Goal: Task Accomplishment & Management: Manage account settings

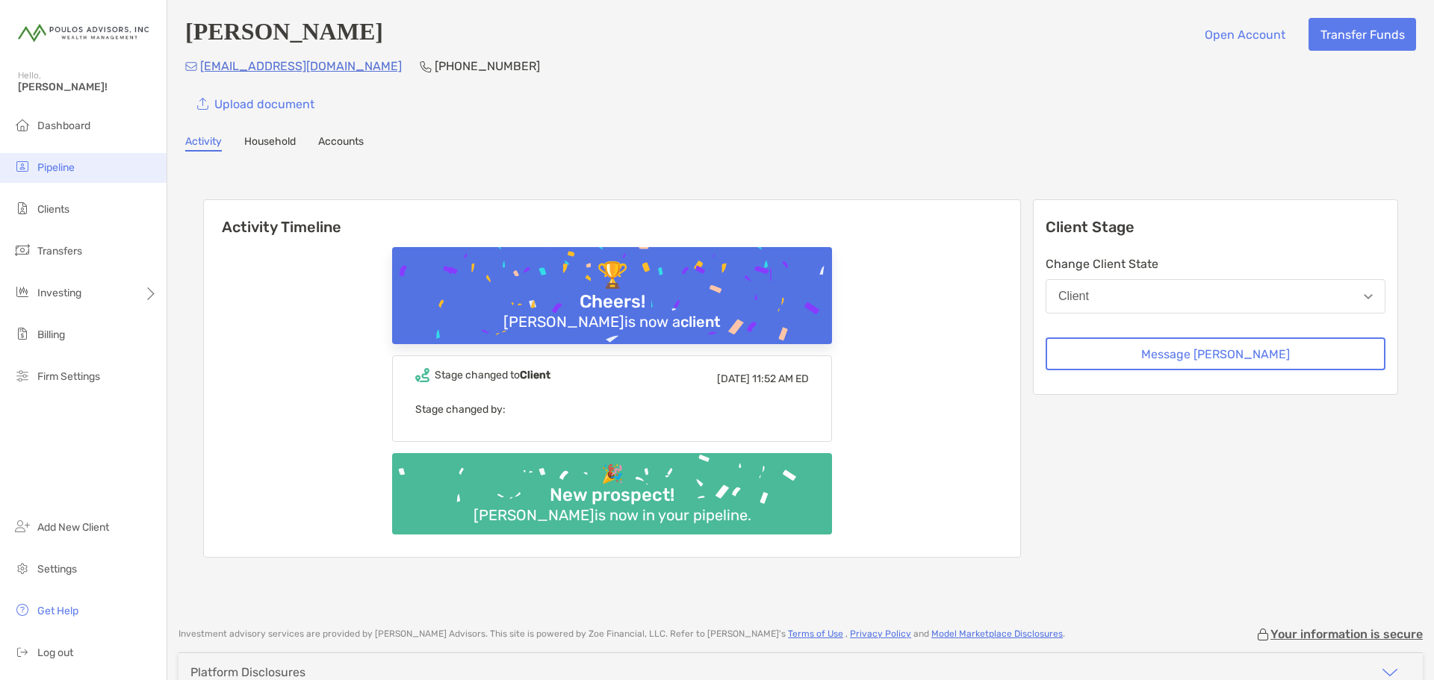
click at [60, 167] on span "Pipeline" at bounding box center [55, 167] width 37 height 13
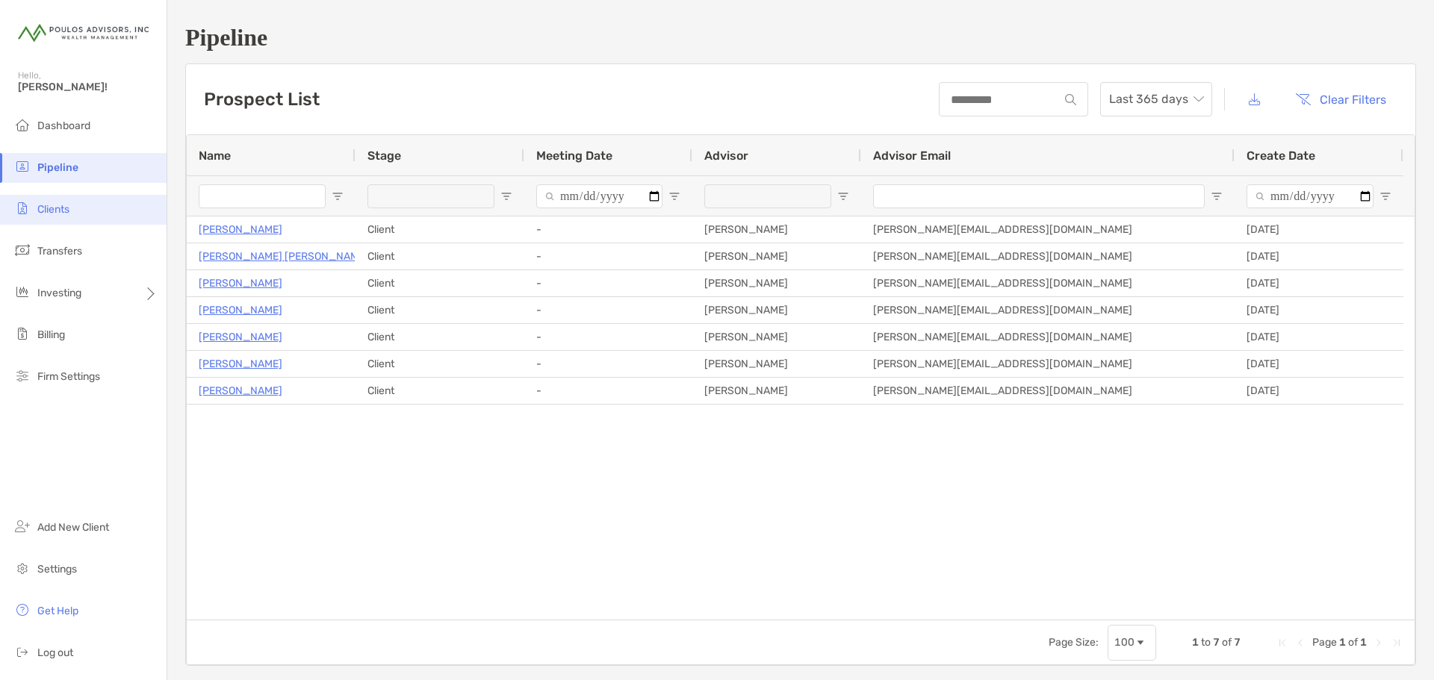
click at [52, 208] on span "Clients" at bounding box center [53, 209] width 32 height 13
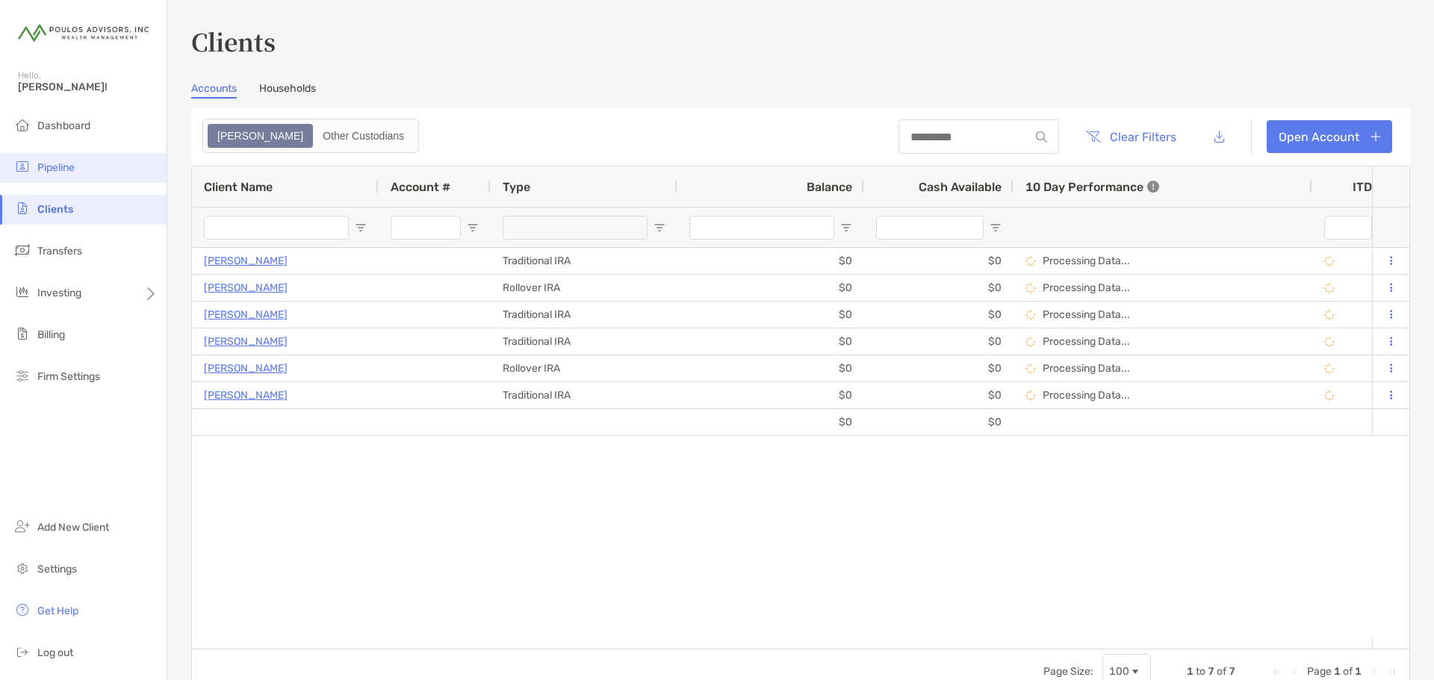
click at [53, 169] on span "Pipeline" at bounding box center [55, 167] width 37 height 13
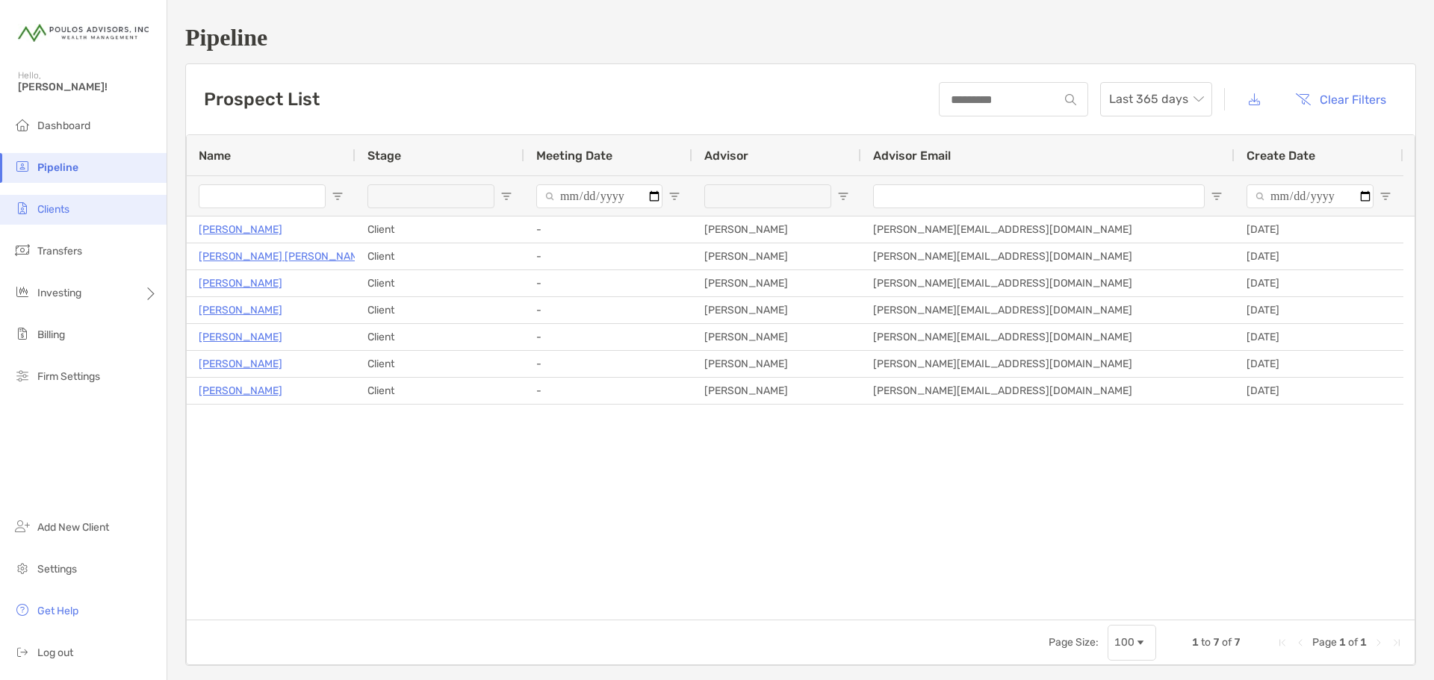
click at [52, 209] on span "Clients" at bounding box center [53, 209] width 32 height 13
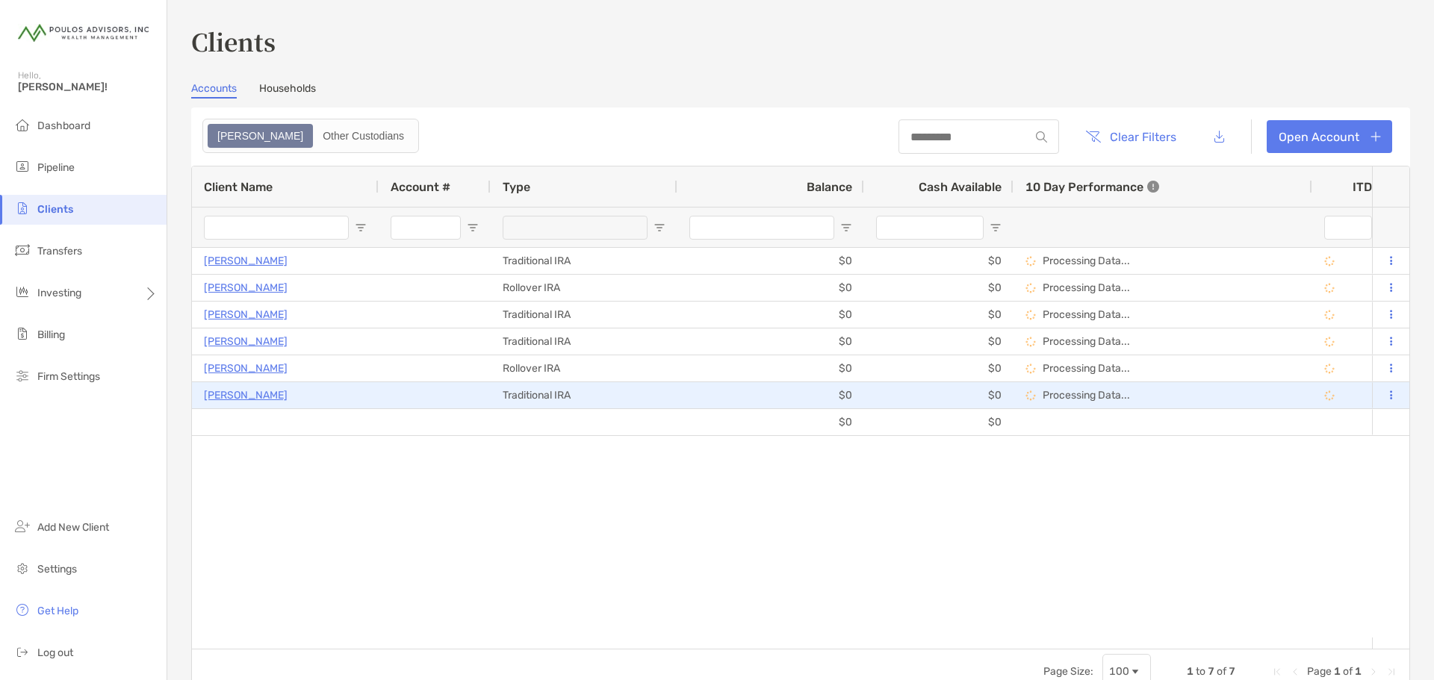
click at [235, 392] on p "[PERSON_NAME]" at bounding box center [246, 395] width 84 height 19
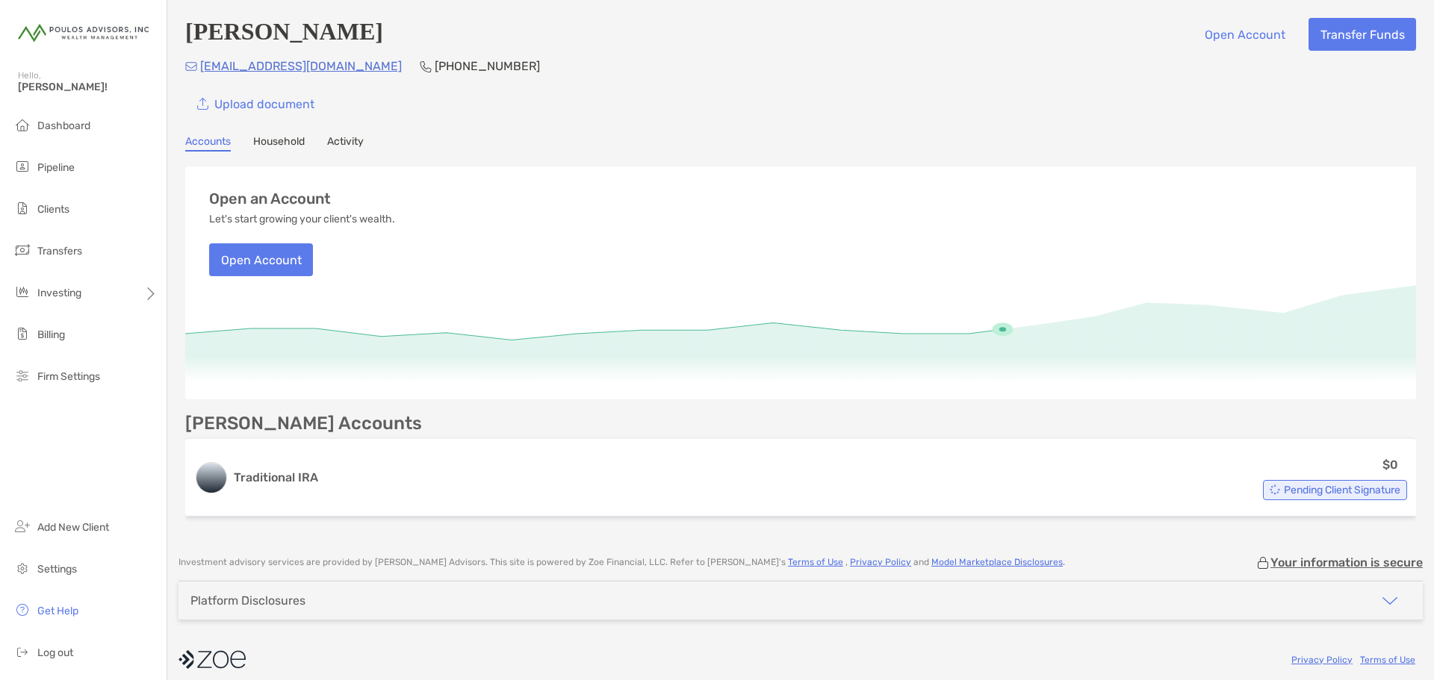
click at [287, 139] on link "Household" at bounding box center [279, 143] width 52 height 16
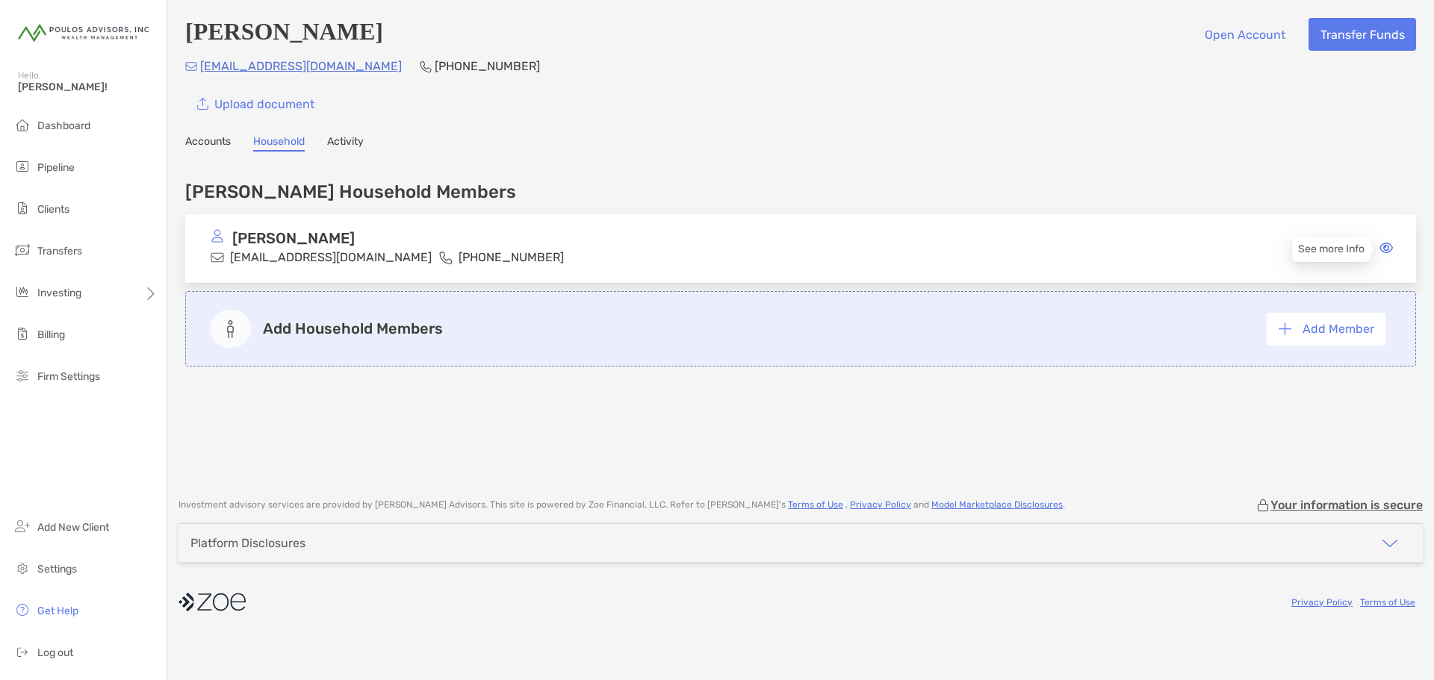
click at [955, 252] on icon at bounding box center [1385, 248] width 13 height 12
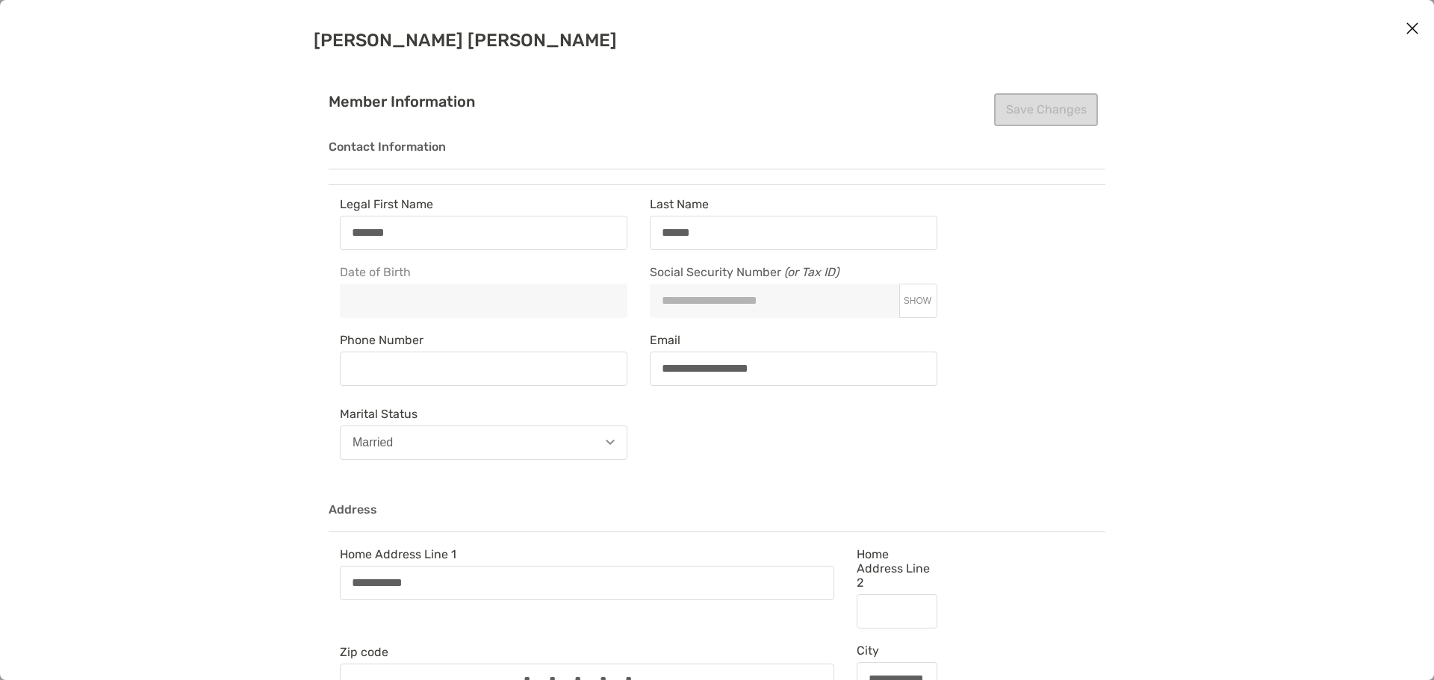
type input "**********"
click at [567, 364] on input "Phone Number" at bounding box center [483, 368] width 284 height 13
click at [806, 431] on div "**********" at bounding box center [639, 331] width 620 height 269
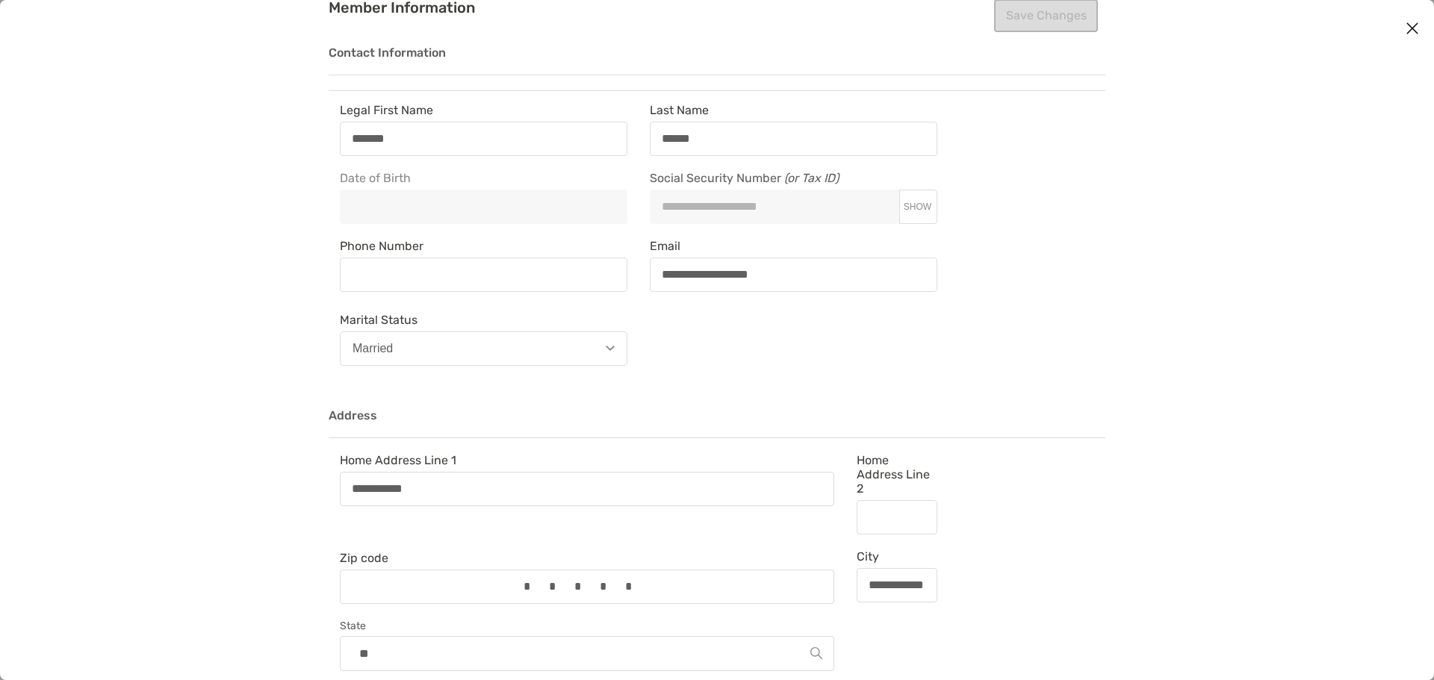
scroll to position [19, 0]
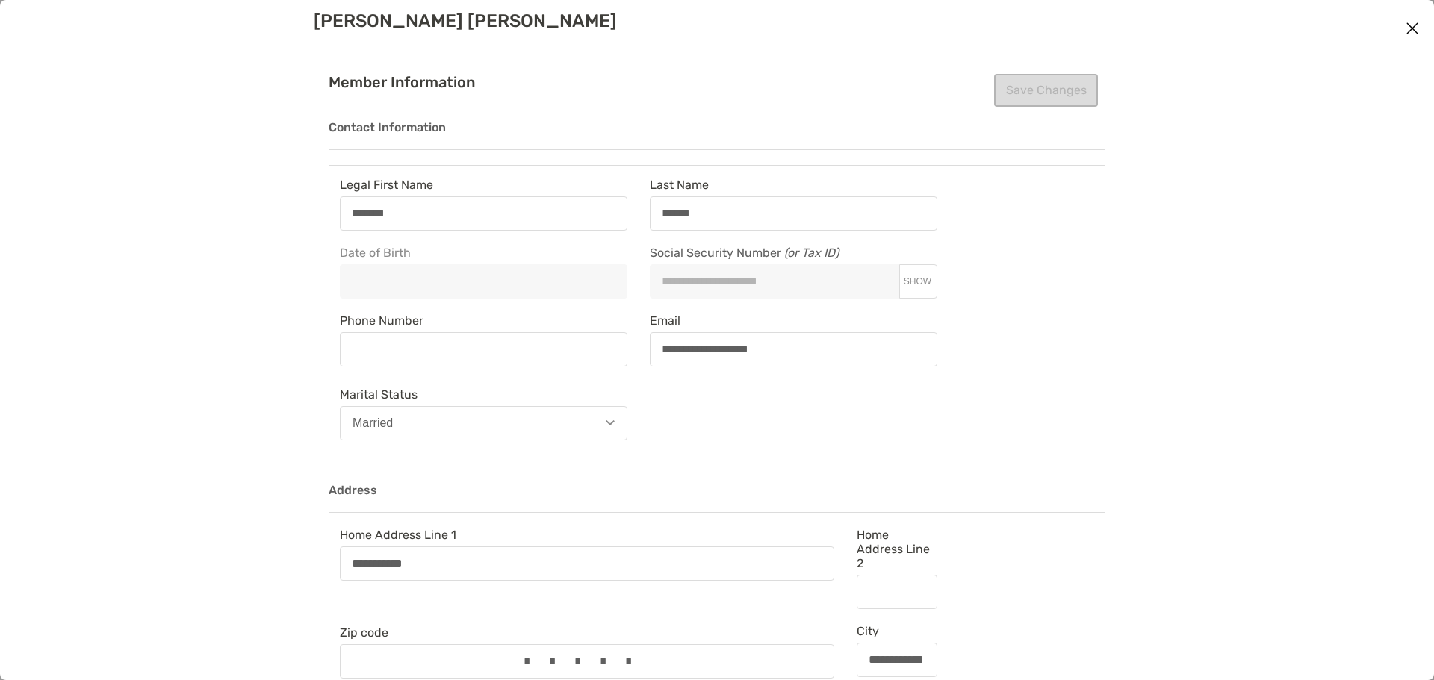
click at [955, 26] on icon "Close modal" at bounding box center [1411, 28] width 13 height 18
